Goal: Check status: Check status

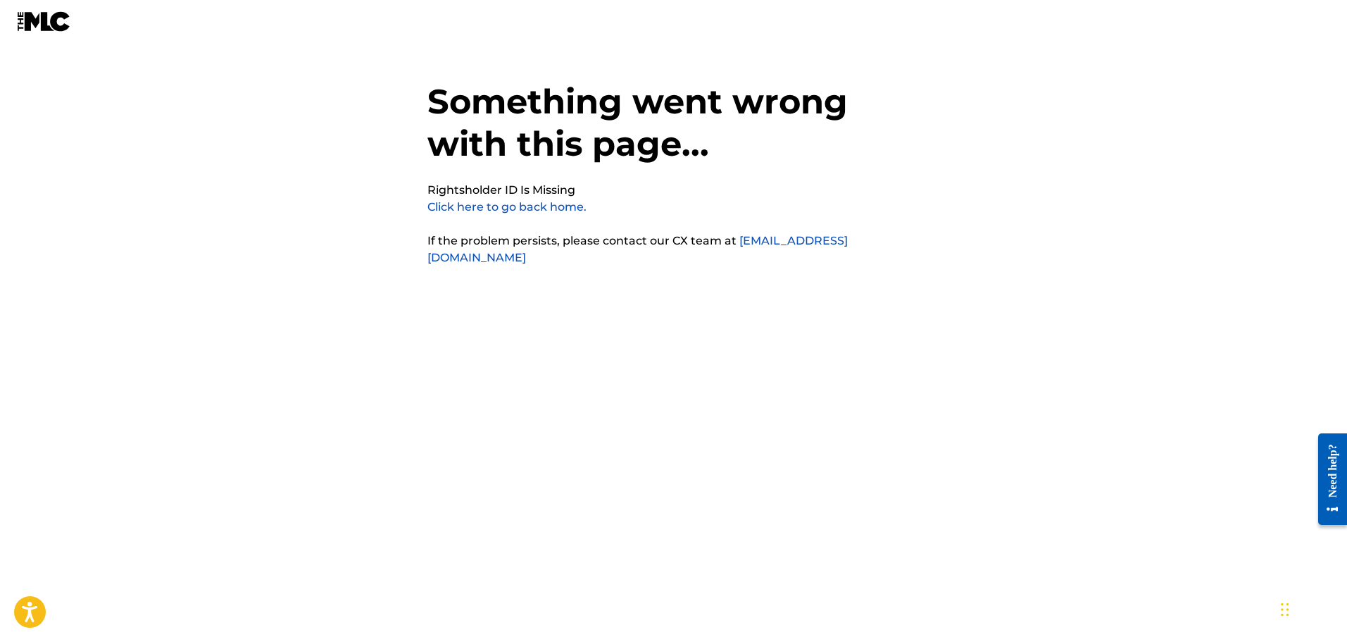
click at [526, 205] on link "Click here to go back home." at bounding box center [506, 206] width 159 height 13
click at [504, 206] on link "Click here to go back home." at bounding box center [506, 206] width 159 height 13
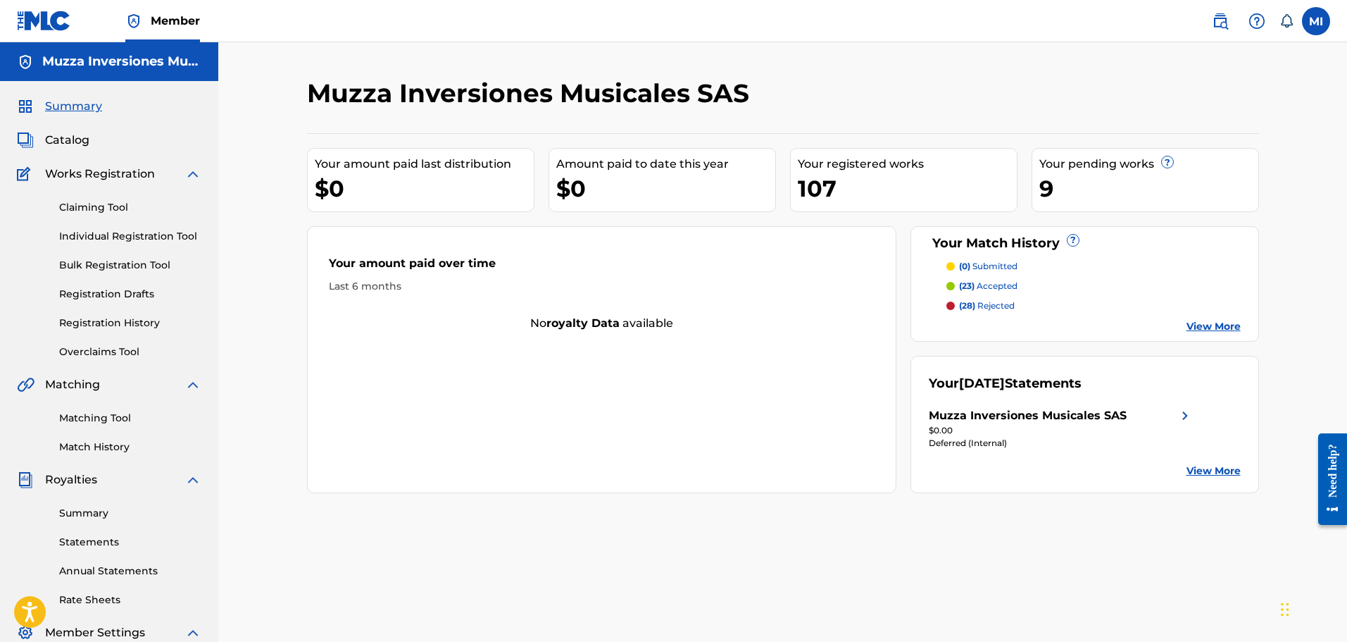
click at [77, 137] on span "Catalog" at bounding box center [67, 140] width 44 height 17
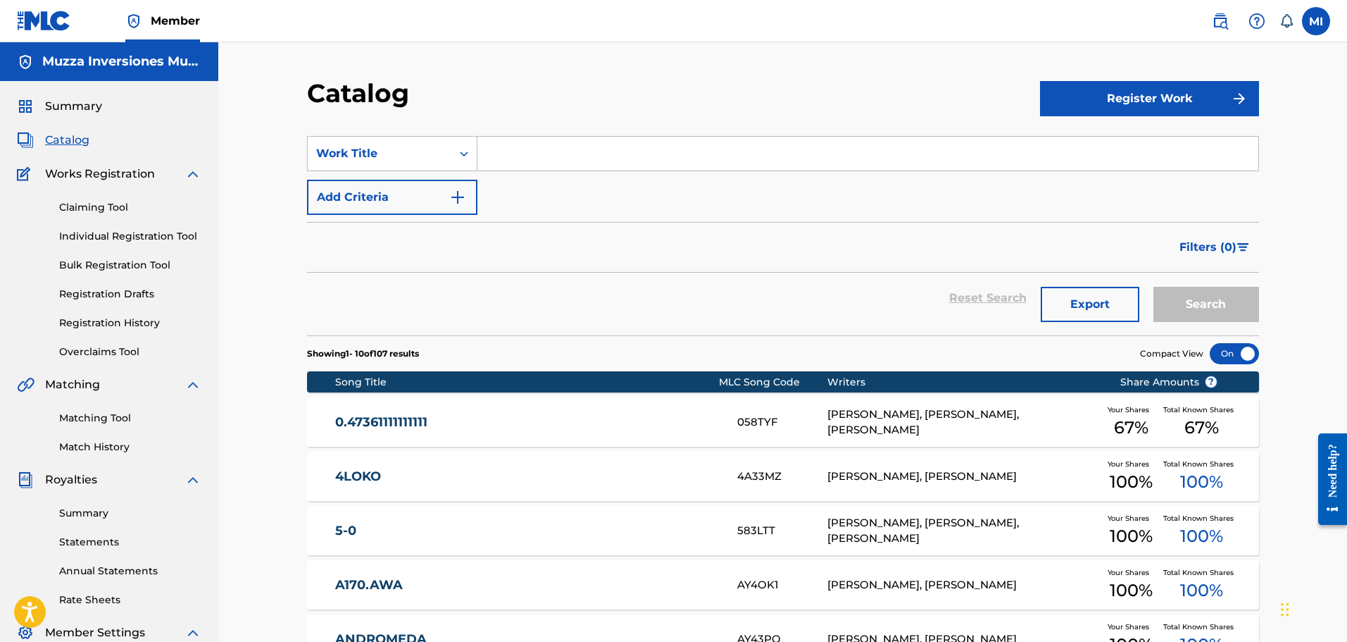
click at [94, 103] on span "Summary" at bounding box center [73, 106] width 57 height 17
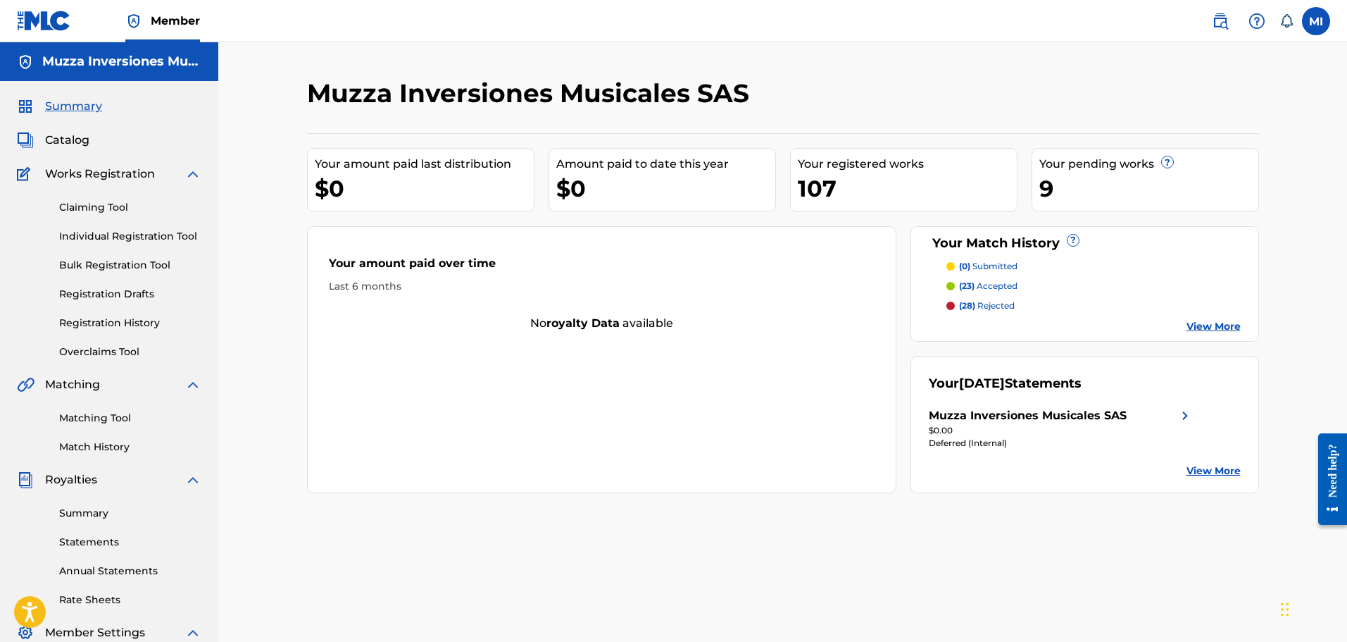
click at [993, 405] on div "Your September 2025 Statements Muzza Inversiones Musicales SAS $0.00 Deferred (…" at bounding box center [1085, 424] width 349 height 137
click at [988, 413] on div "Muzza Inversiones Musicales SAS" at bounding box center [1028, 415] width 198 height 17
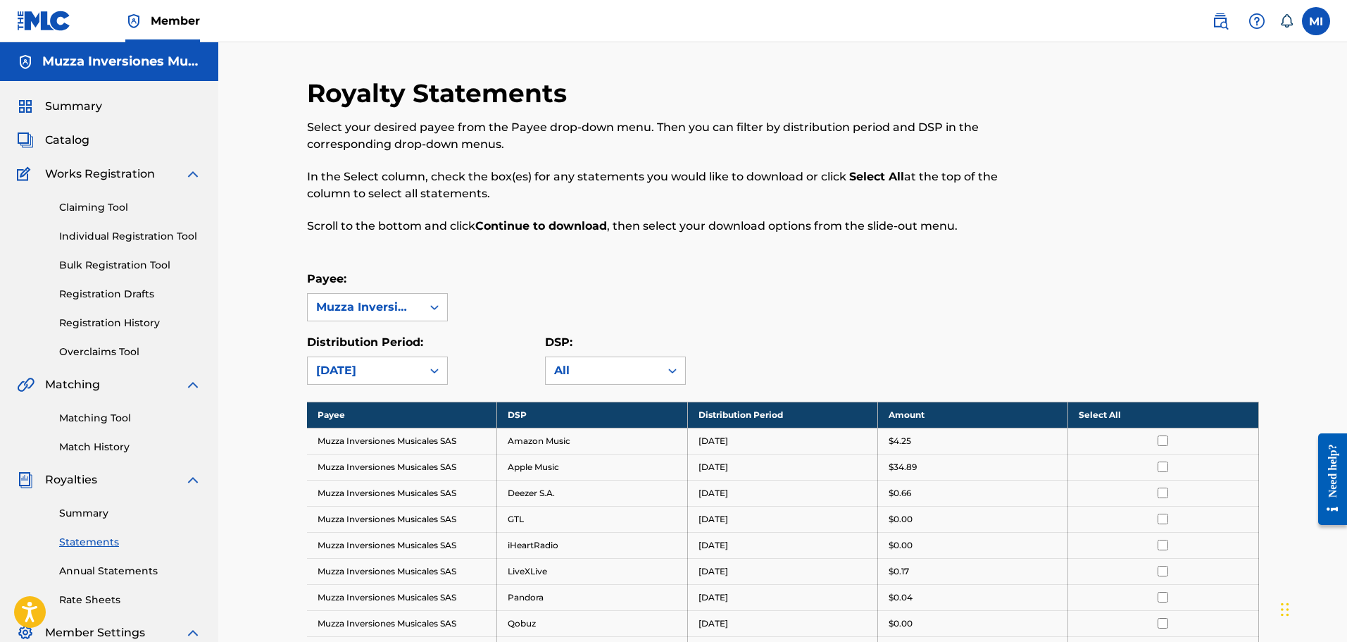
click at [79, 118] on div "Summary Catalog Works Registration Claiming Tool Individual Registration Tool B…" at bounding box center [109, 443] width 218 height 725
click at [82, 106] on span "Summary" at bounding box center [73, 106] width 57 height 17
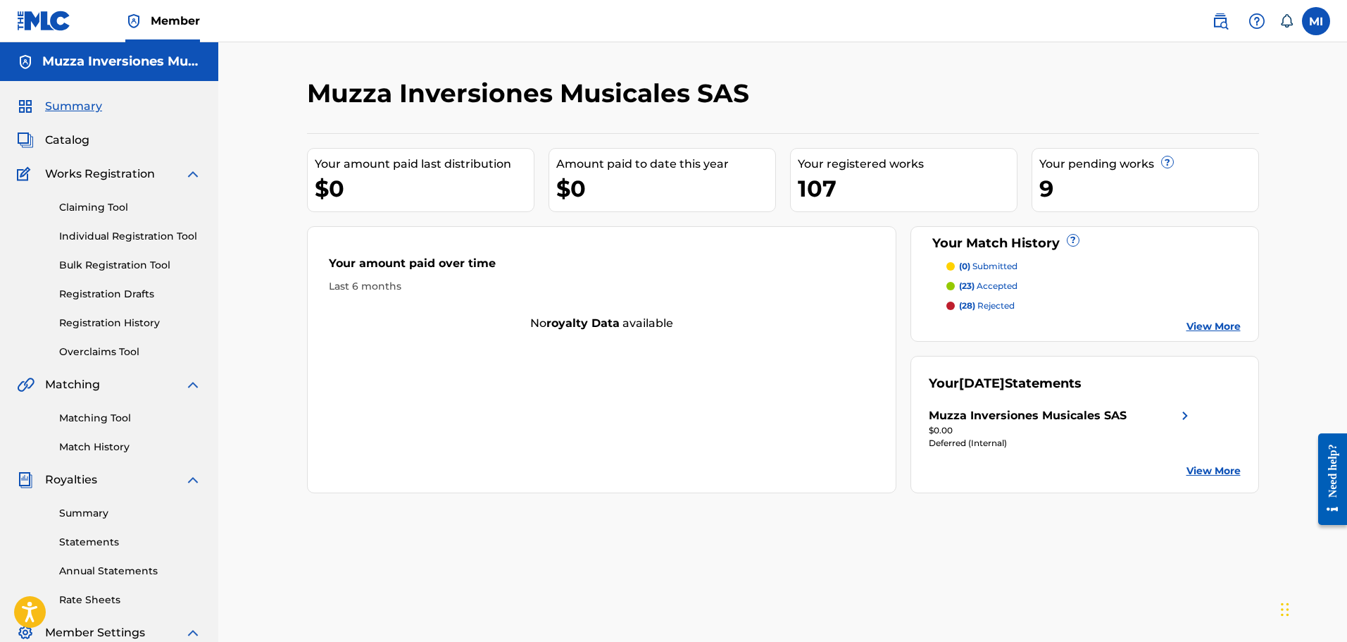
click at [125, 321] on link "Registration History" at bounding box center [130, 323] width 142 height 15
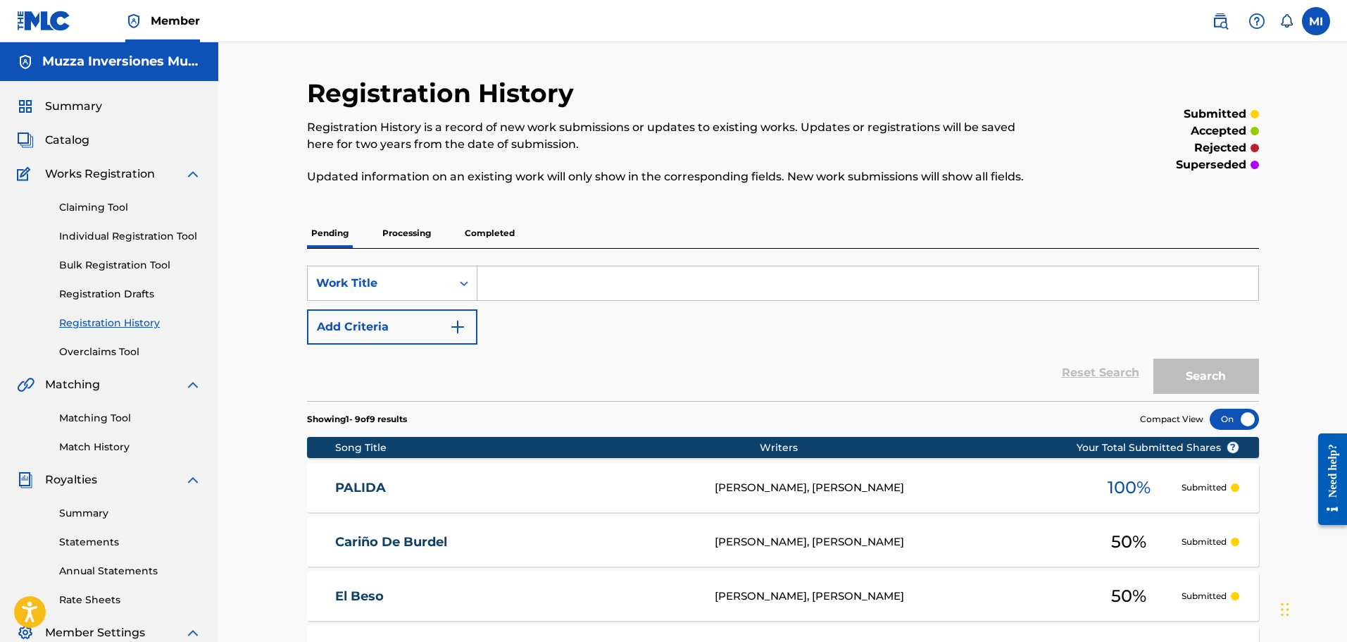
click at [411, 240] on p "Processing" at bounding box center [406, 233] width 57 height 30
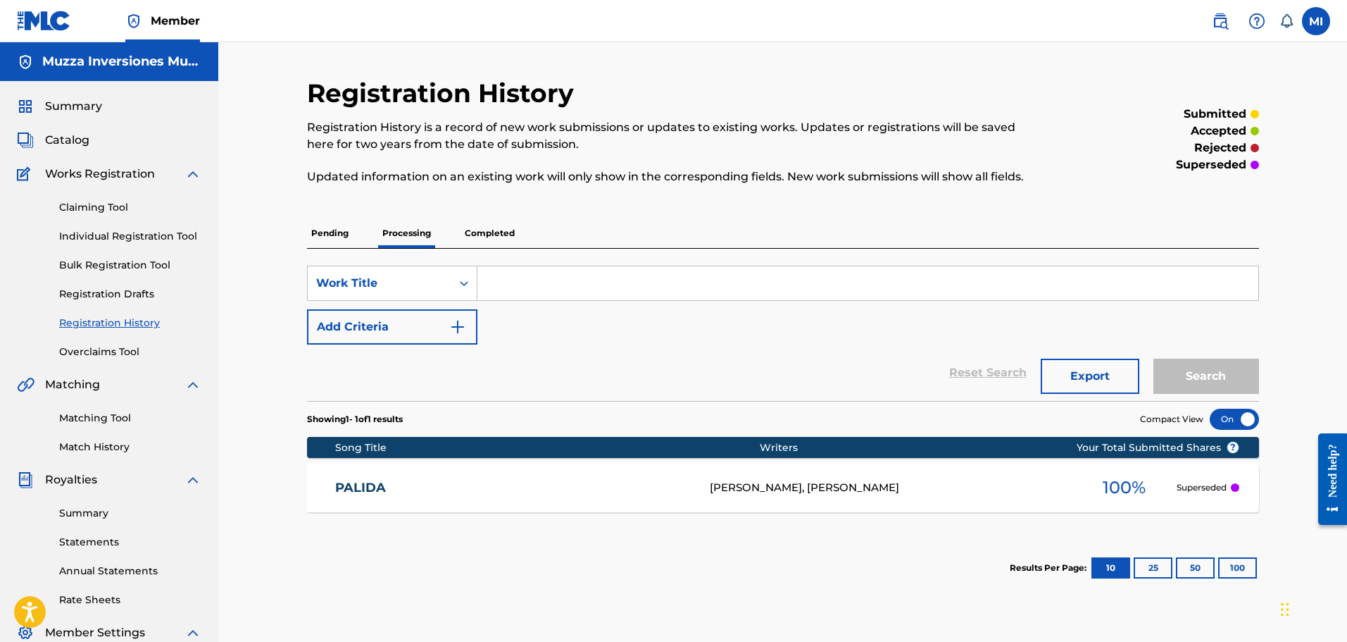
click at [332, 244] on p "Pending" at bounding box center [330, 233] width 46 height 30
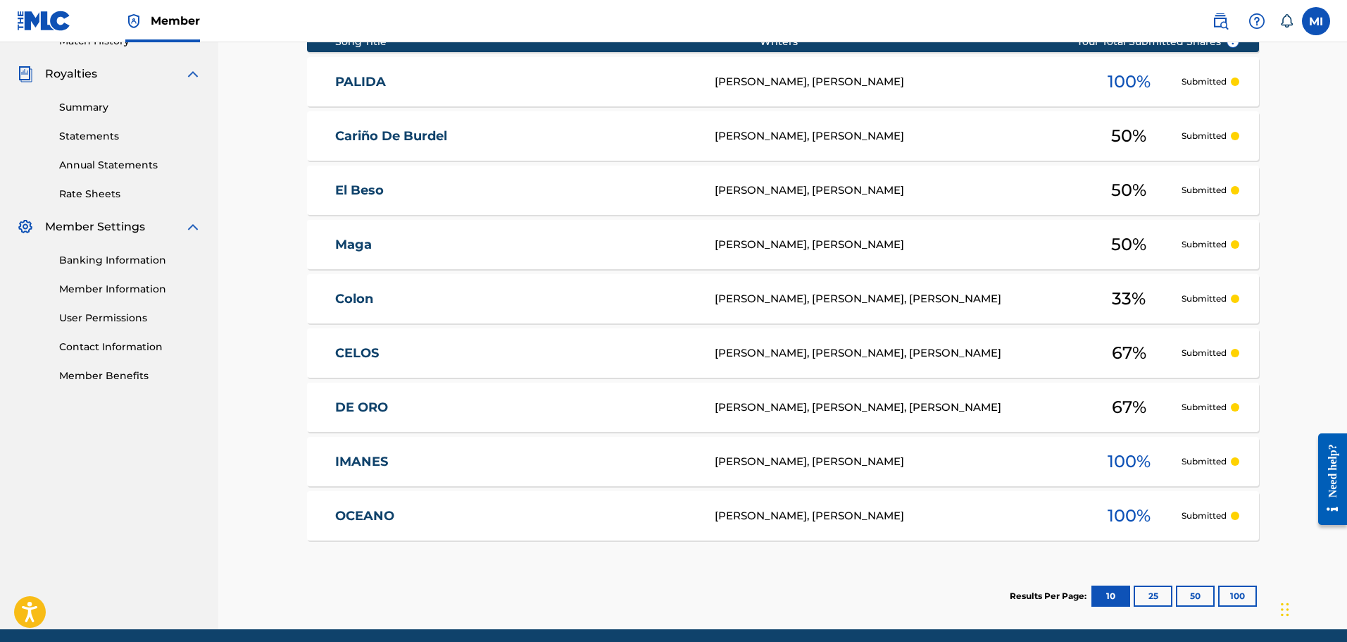
scroll to position [461, 0]
